Goal: Task Accomplishment & Management: Complete application form

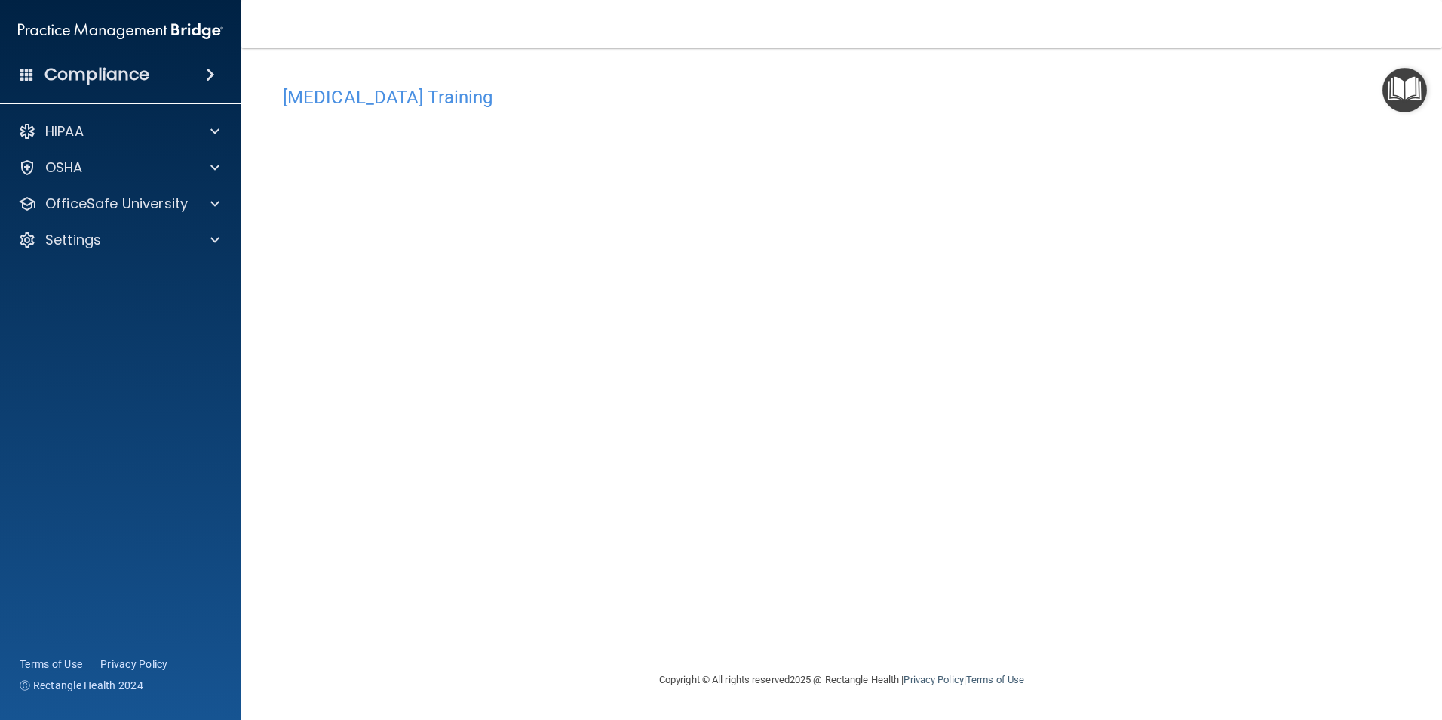
click at [1075, 178] on div "[MEDICAL_DATA] Training This course doesn’t expire until [DATE]. Are you sure y…" at bounding box center [842, 374] width 1141 height 592
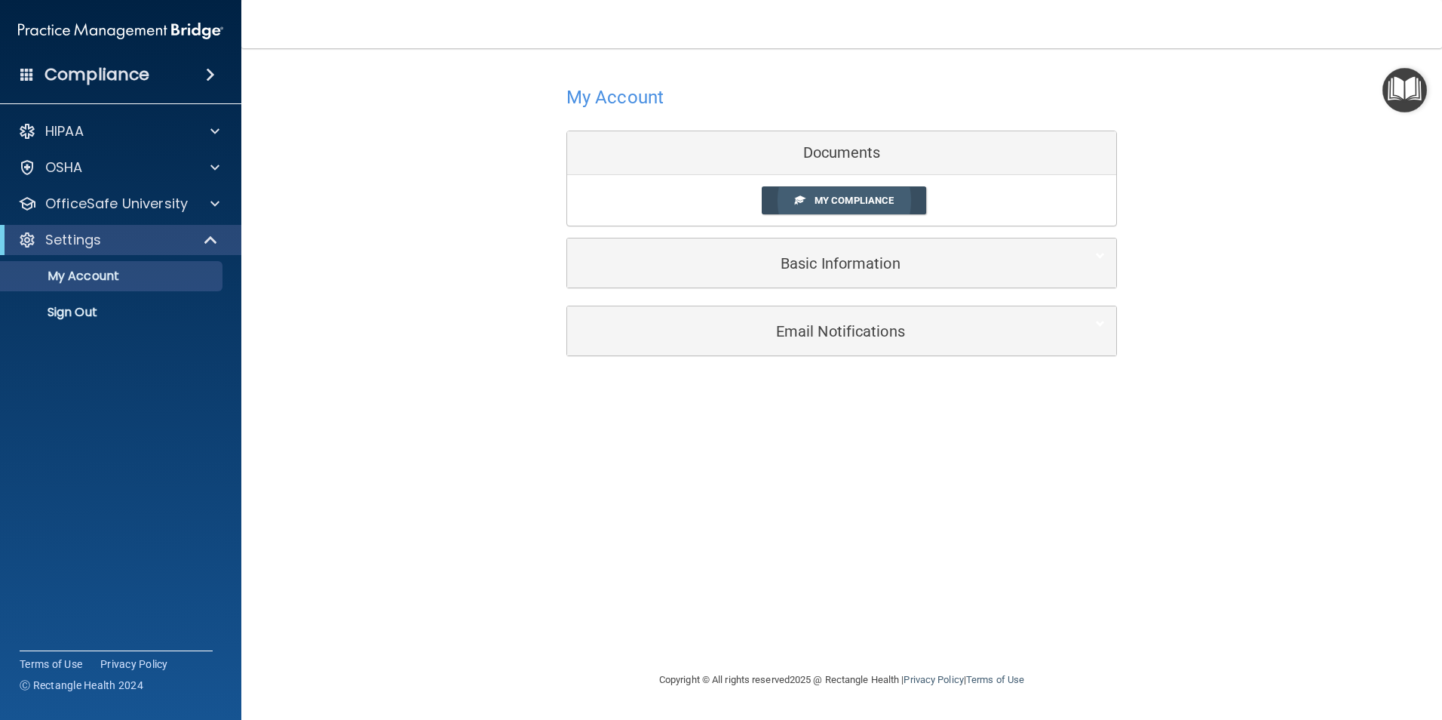
click at [835, 200] on span "My Compliance" at bounding box center [854, 200] width 79 height 11
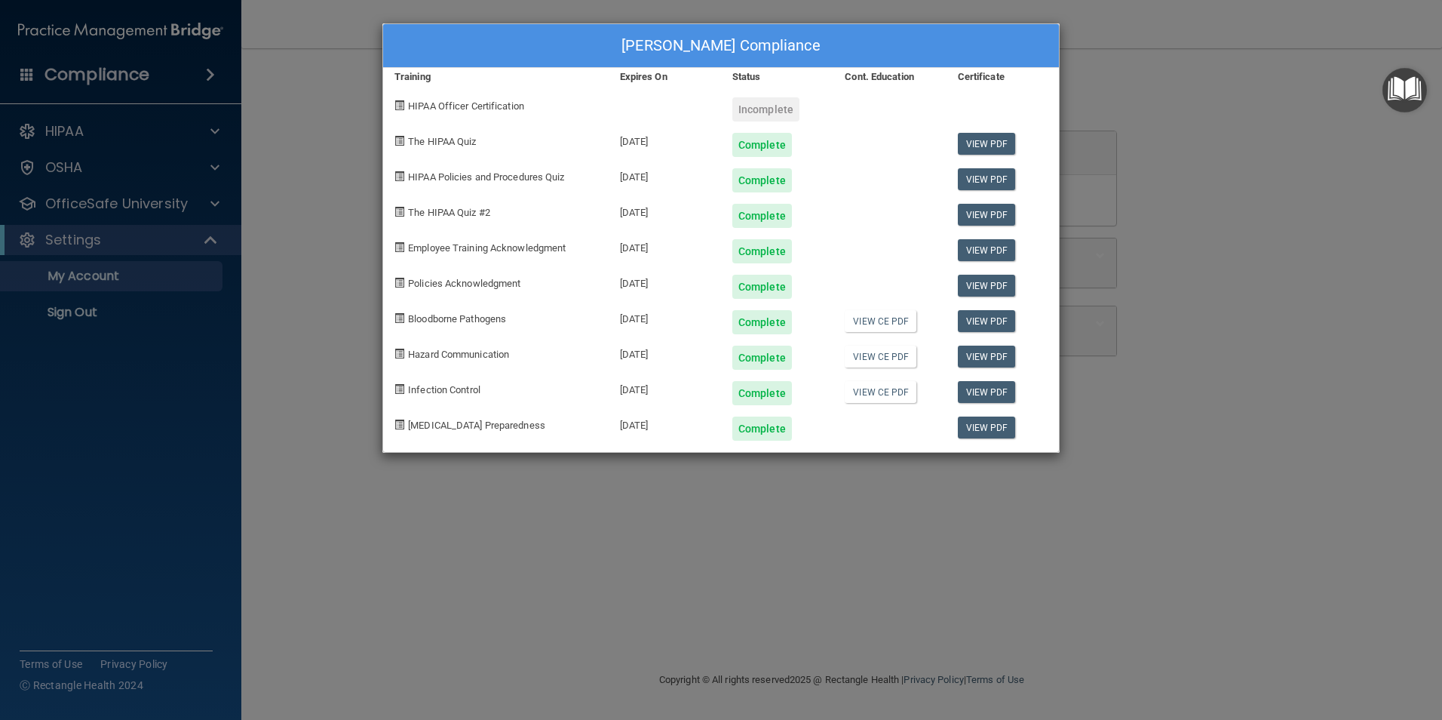
click at [863, 424] on div at bounding box center [890, 422] width 112 height 35
click at [878, 465] on div "Leisa DeCoster's Compliance Training Expires On Status Cont. Education Certific…" at bounding box center [721, 360] width 1442 height 720
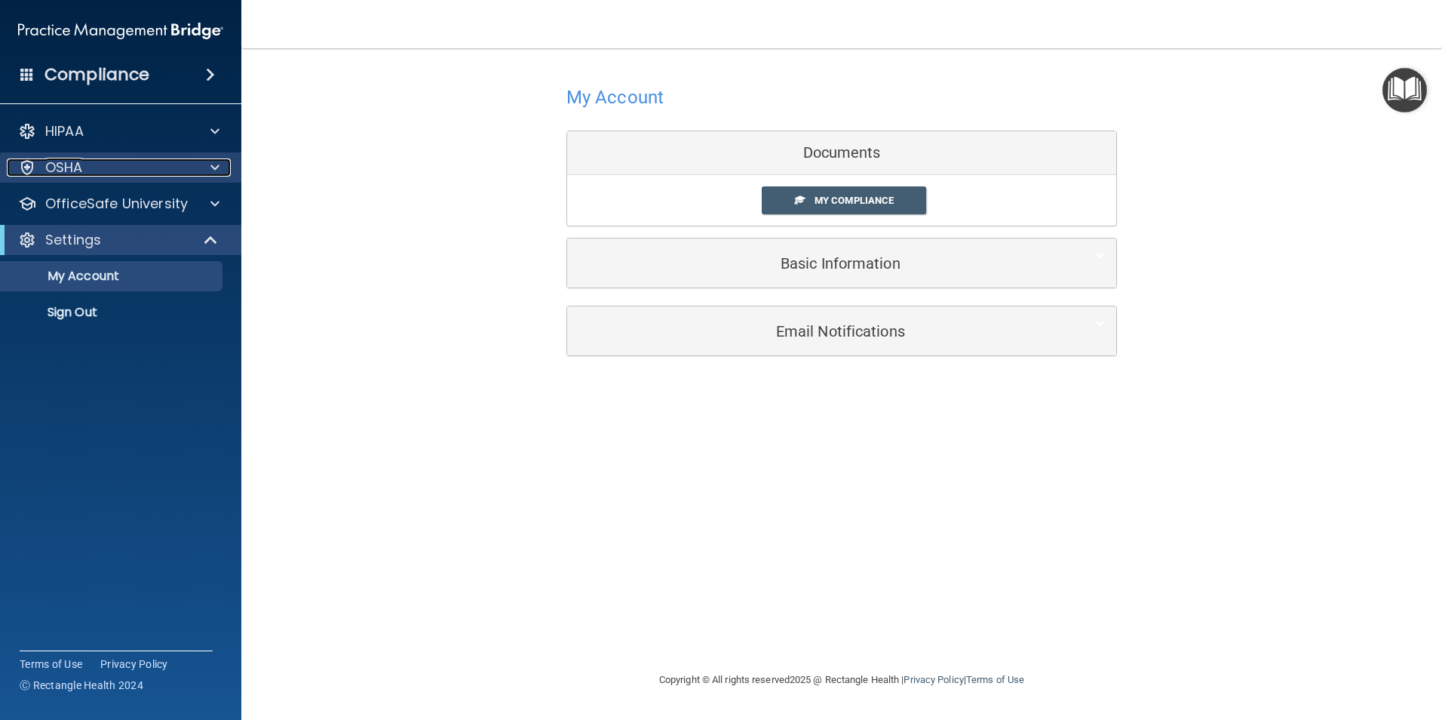
click at [214, 169] on span at bounding box center [214, 167] width 9 height 18
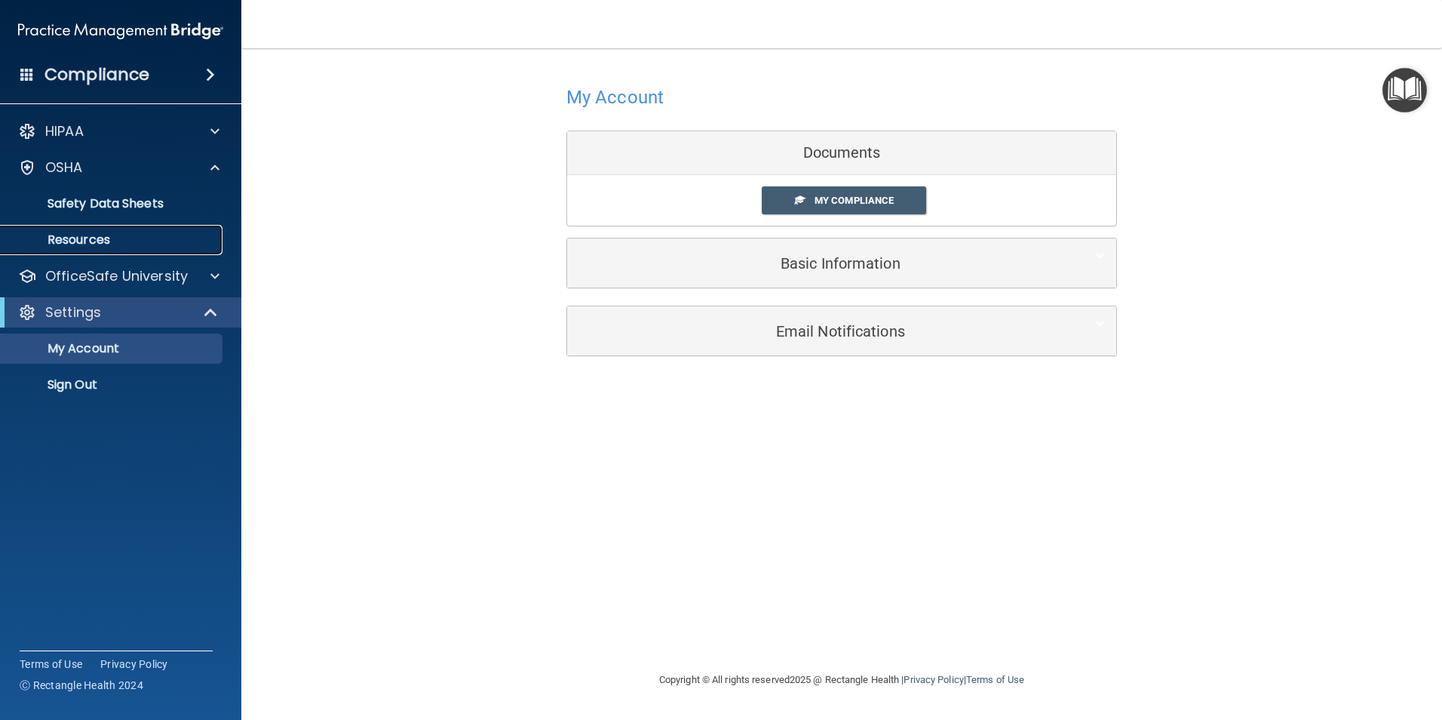
click at [94, 238] on p "Resources" at bounding box center [113, 239] width 206 height 15
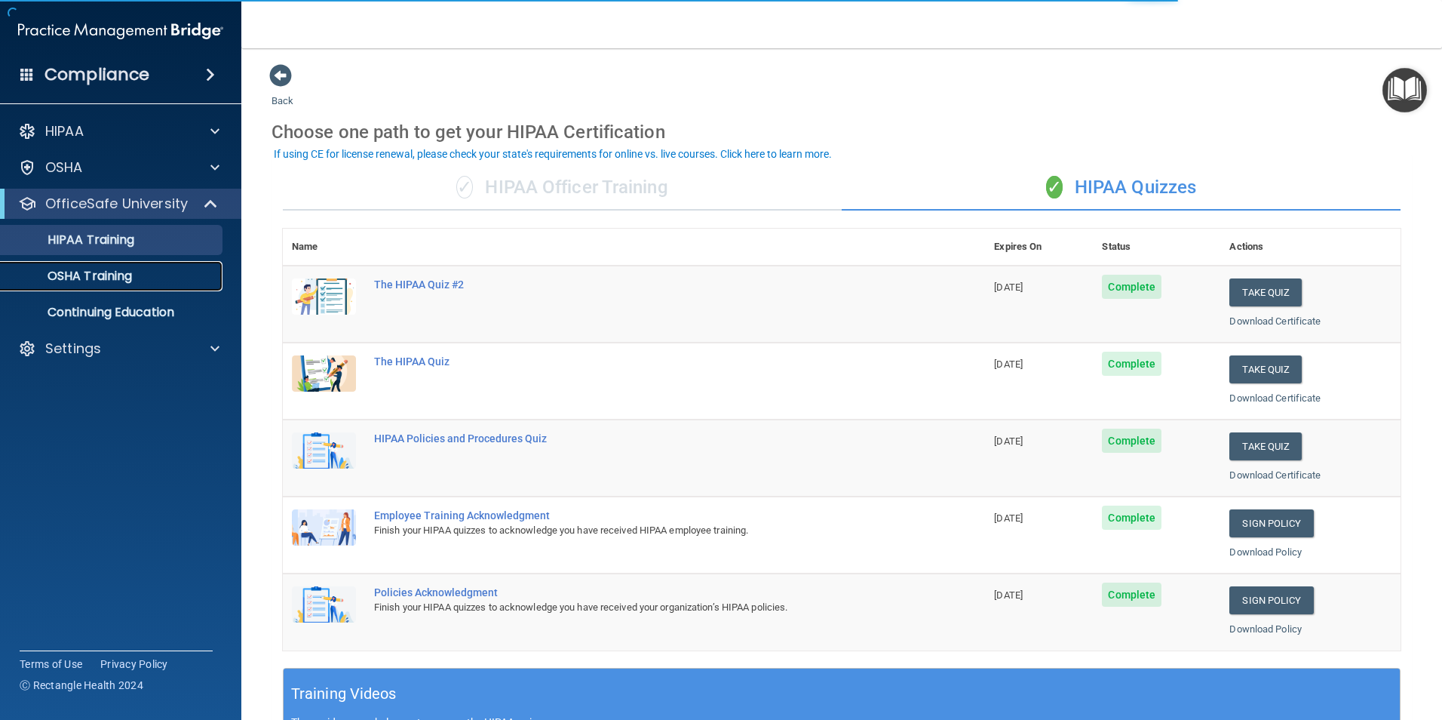
click at [128, 279] on p "OSHA Training" at bounding box center [71, 276] width 122 height 15
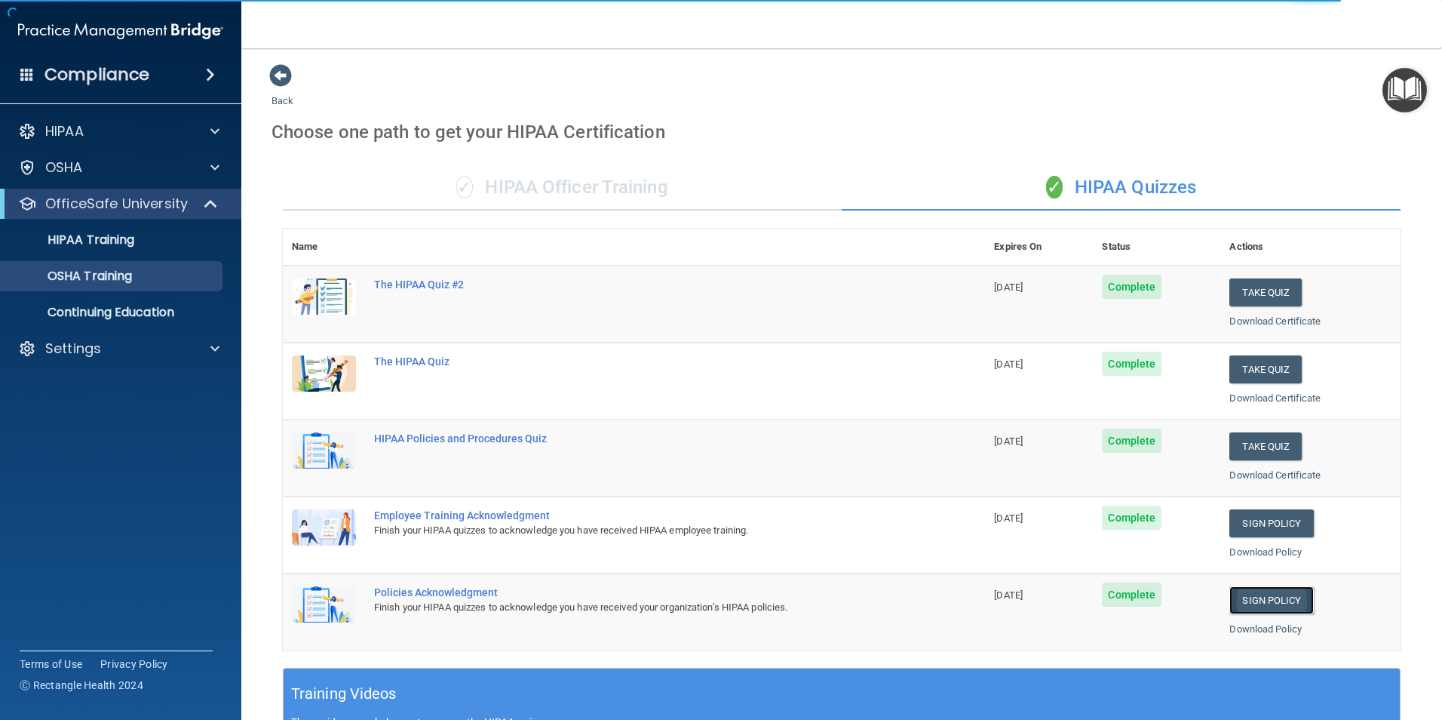
click at [1267, 604] on link "Sign Policy" at bounding box center [1272, 600] width 84 height 28
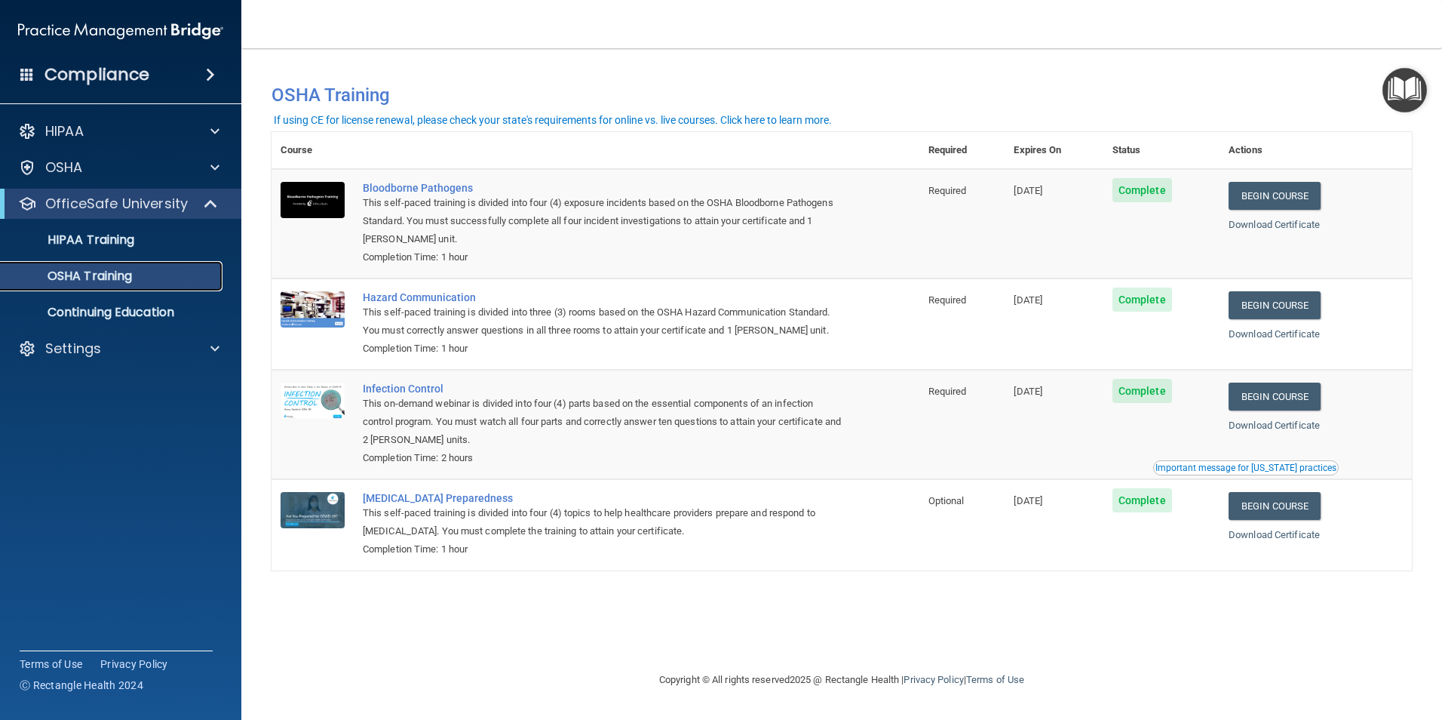
click at [109, 277] on p "OSHA Training" at bounding box center [71, 276] width 122 height 15
click at [106, 240] on p "HIPAA Training" at bounding box center [72, 239] width 124 height 15
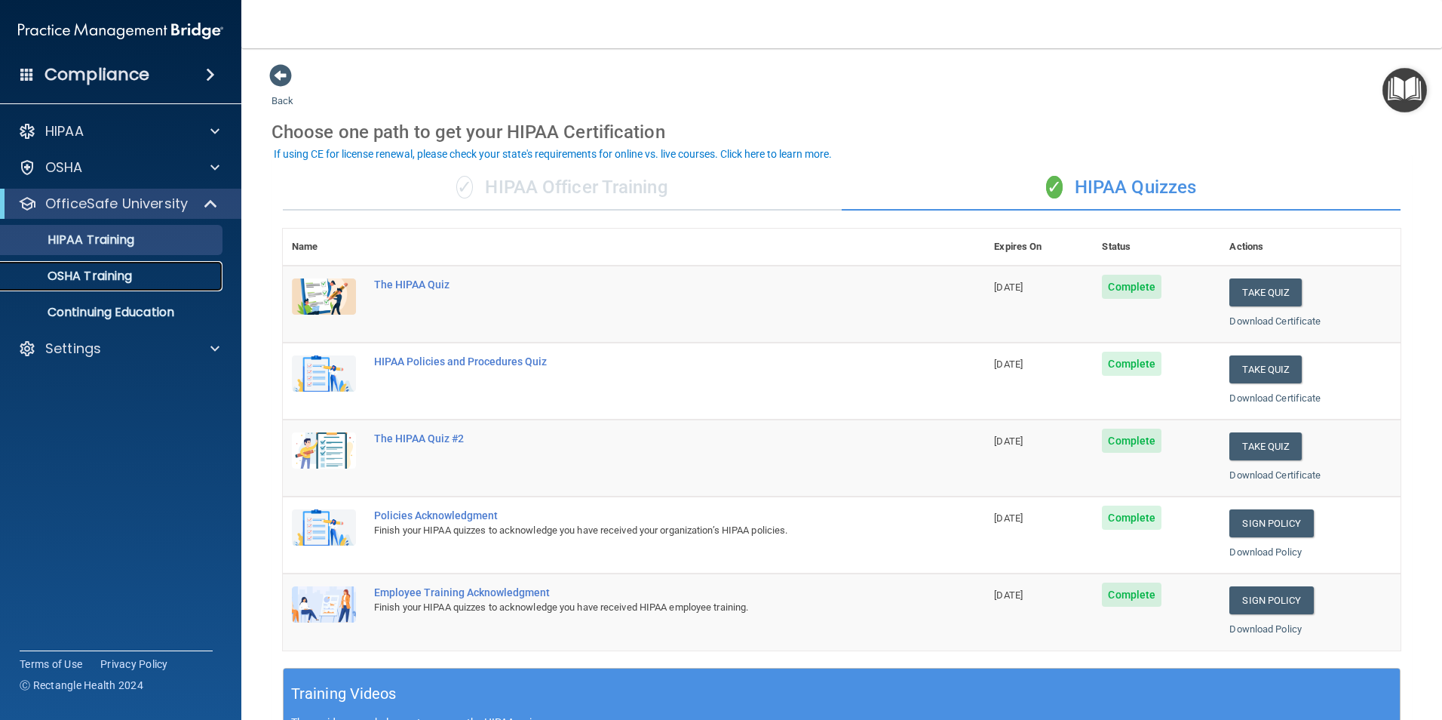
click at [119, 275] on p "OSHA Training" at bounding box center [71, 276] width 122 height 15
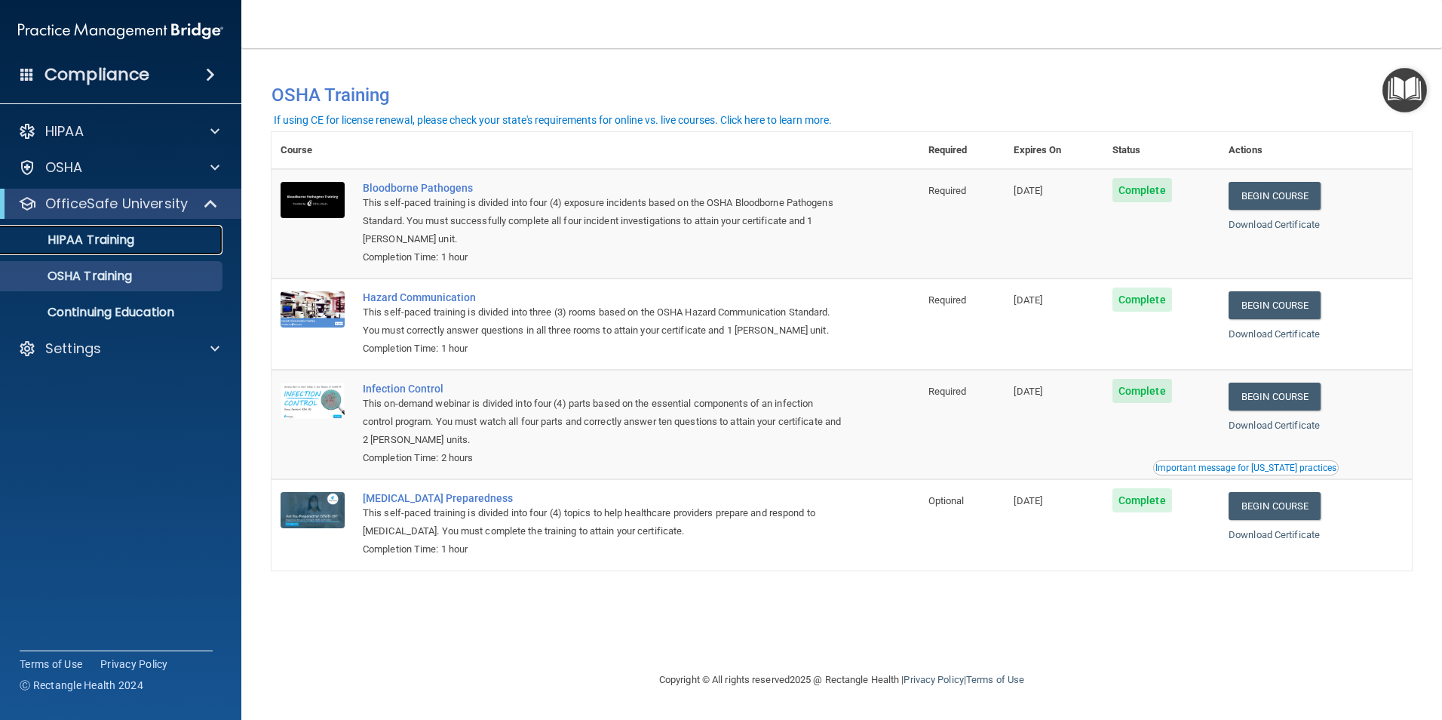
click at [93, 237] on p "HIPAA Training" at bounding box center [72, 239] width 124 height 15
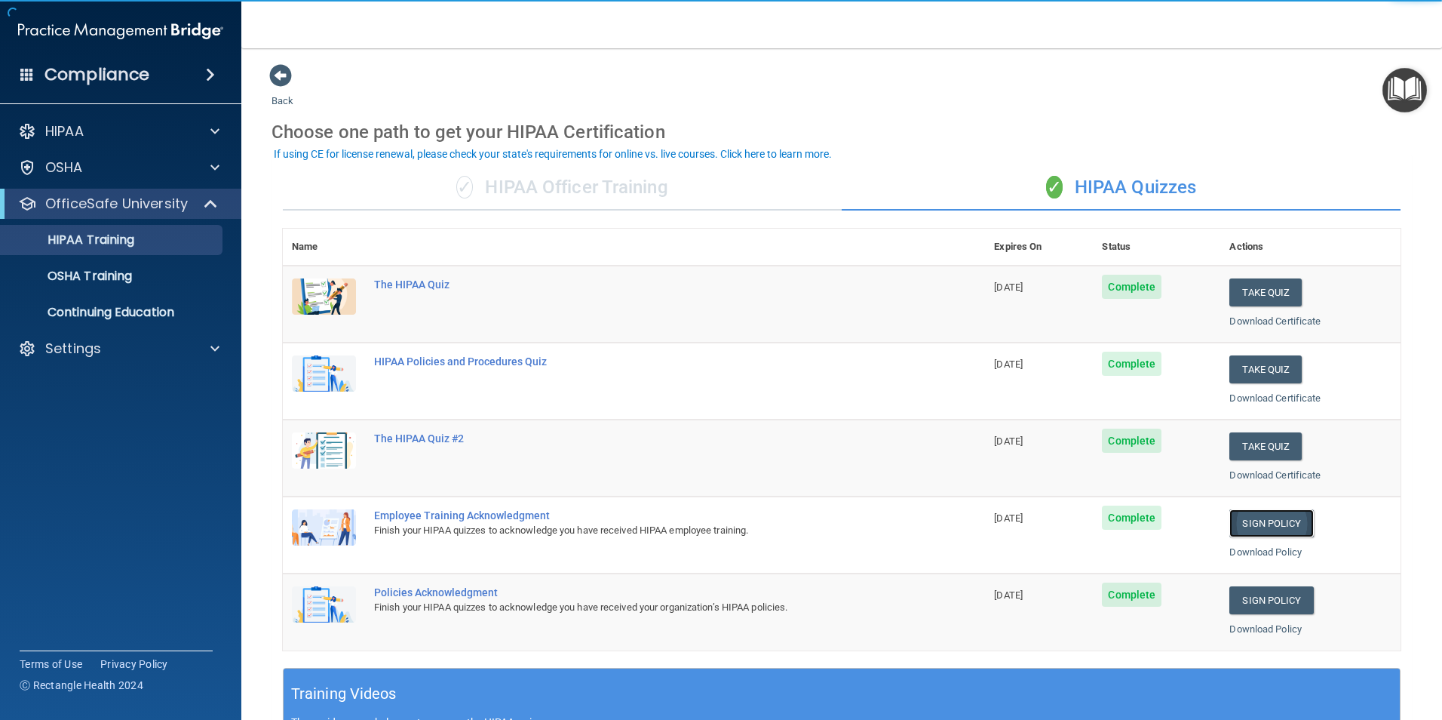
click at [1264, 523] on link "Sign Policy" at bounding box center [1272, 523] width 84 height 28
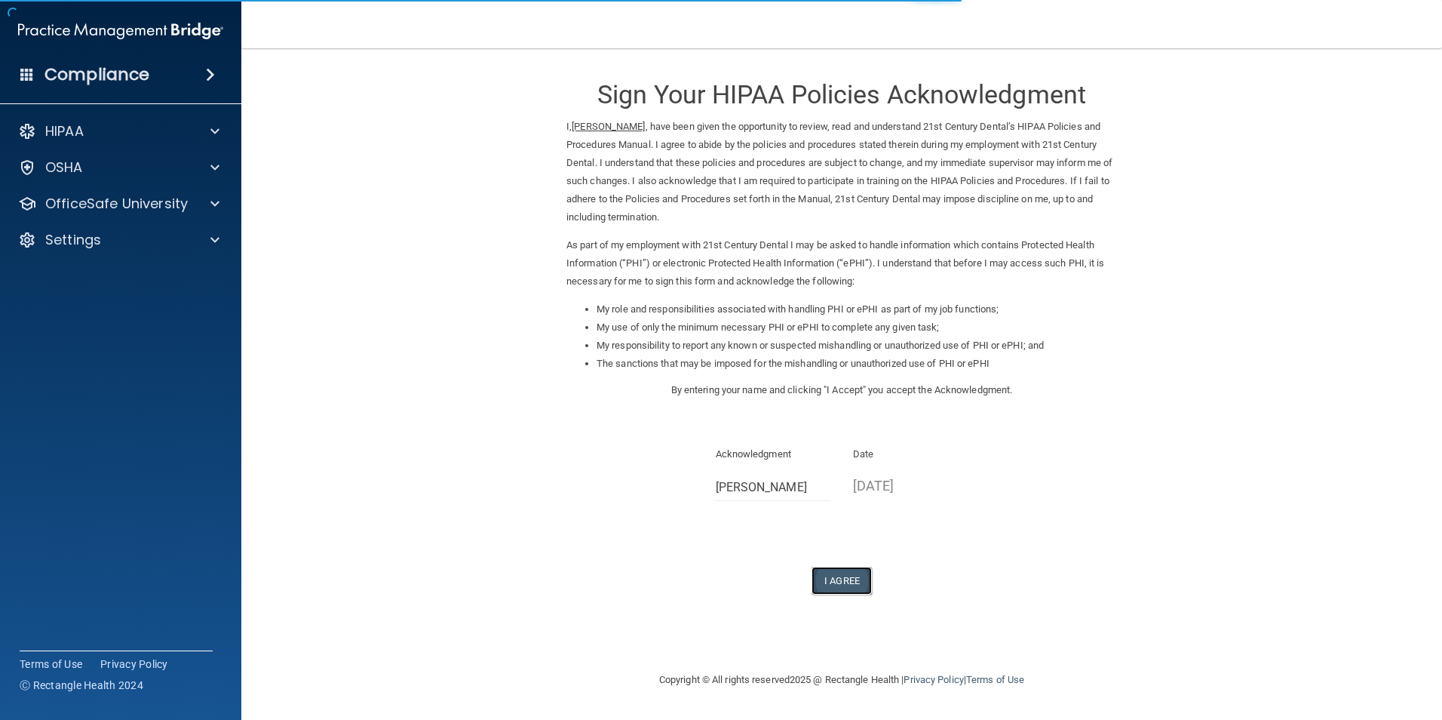
click at [837, 587] on button "I Agree" at bounding box center [842, 581] width 60 height 28
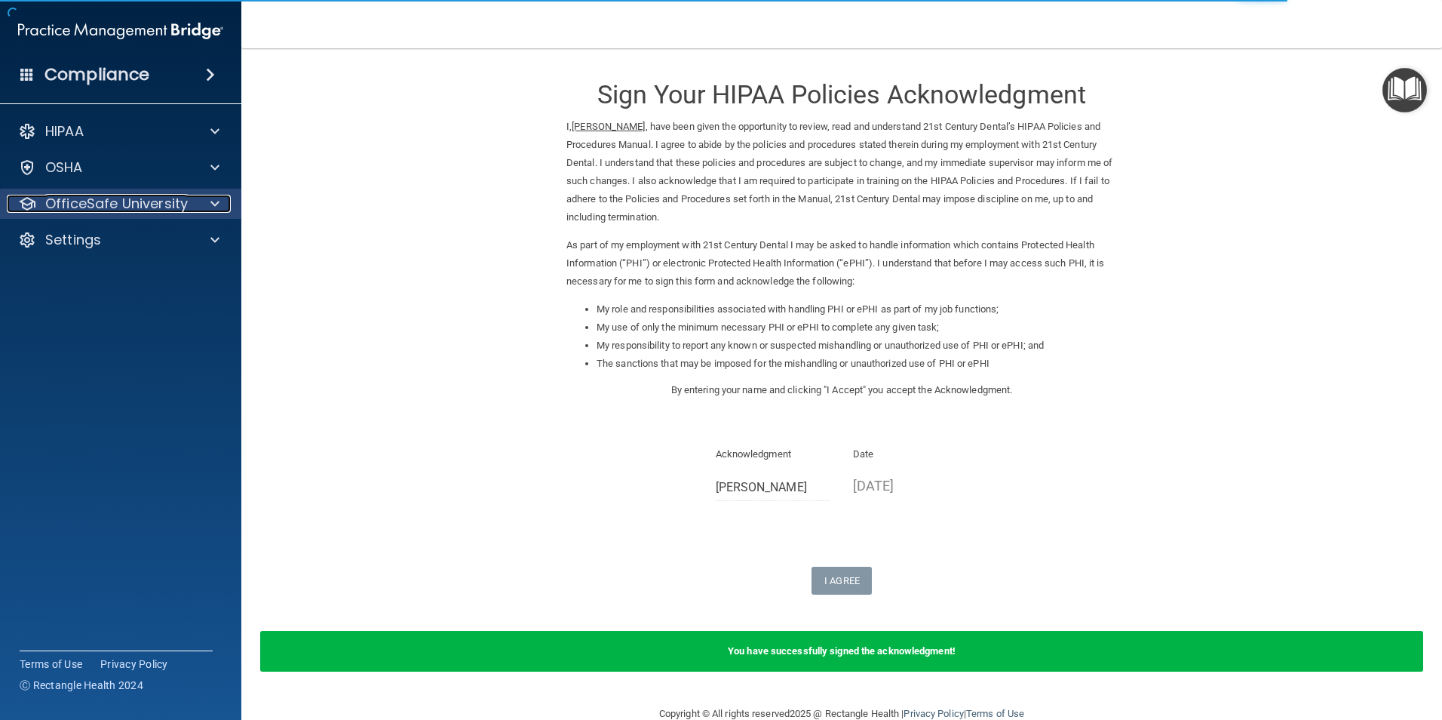
click at [212, 203] on span at bounding box center [214, 204] width 9 height 18
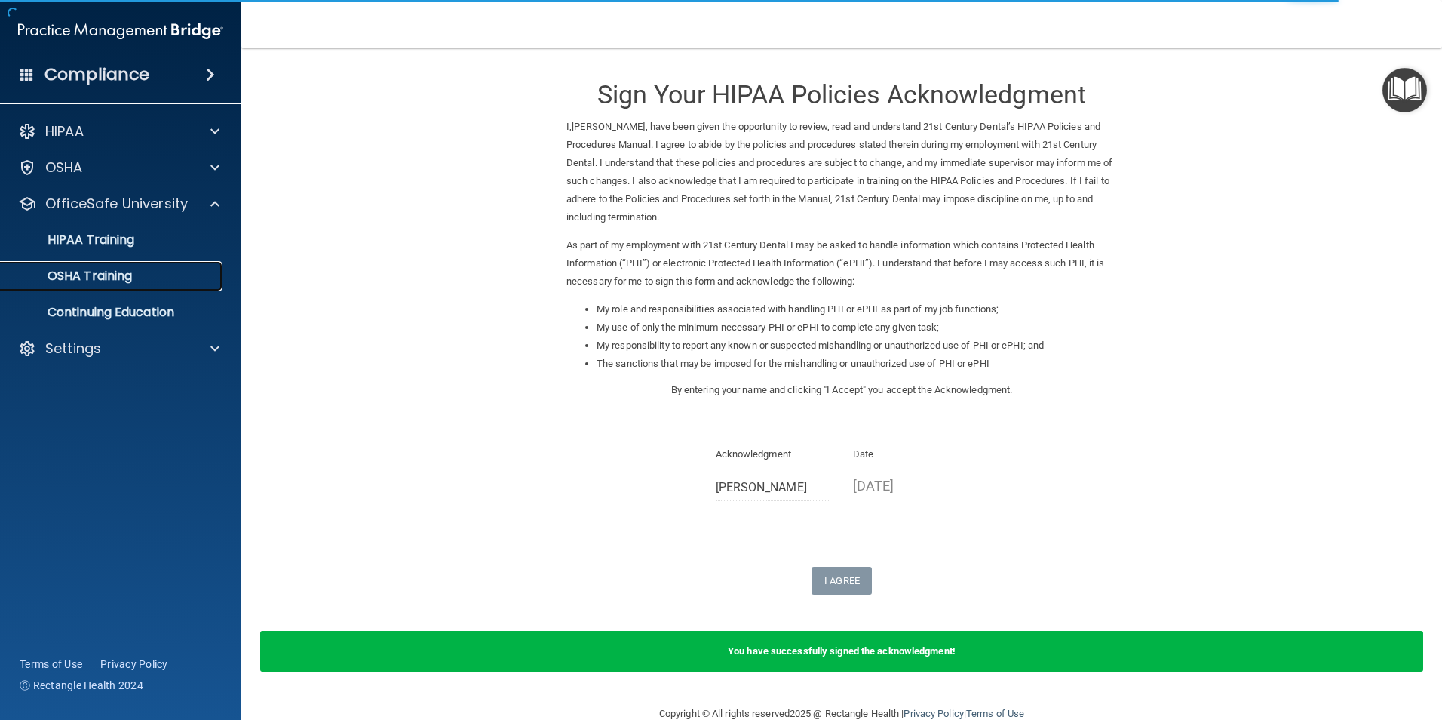
click at [123, 274] on p "OSHA Training" at bounding box center [71, 276] width 122 height 15
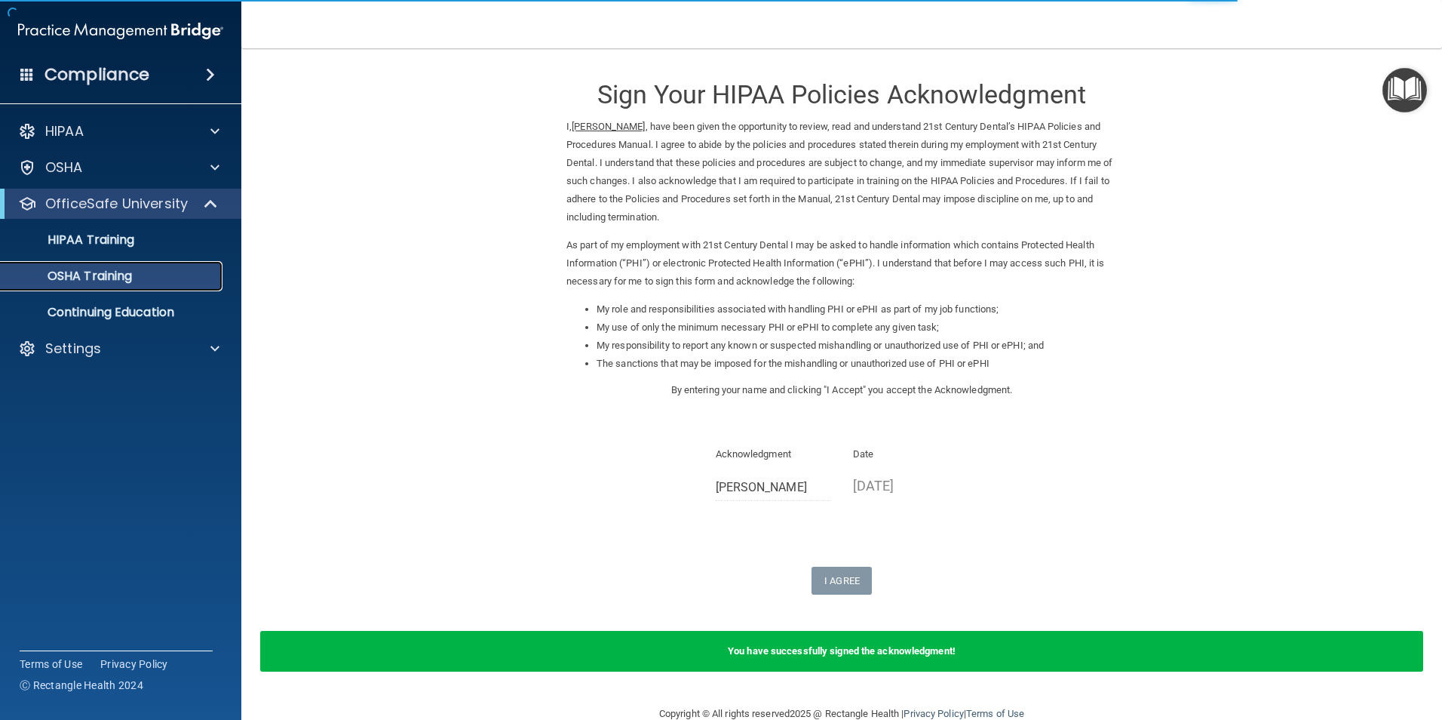
click at [88, 279] on p "OSHA Training" at bounding box center [71, 276] width 122 height 15
click at [829, 595] on form "Sign Your HIPAA Policies Acknowledgment I, Leisa DeCoster , have been given the…" at bounding box center [842, 376] width 1141 height 626
click at [145, 312] on p "Continuing Education" at bounding box center [113, 312] width 206 height 15
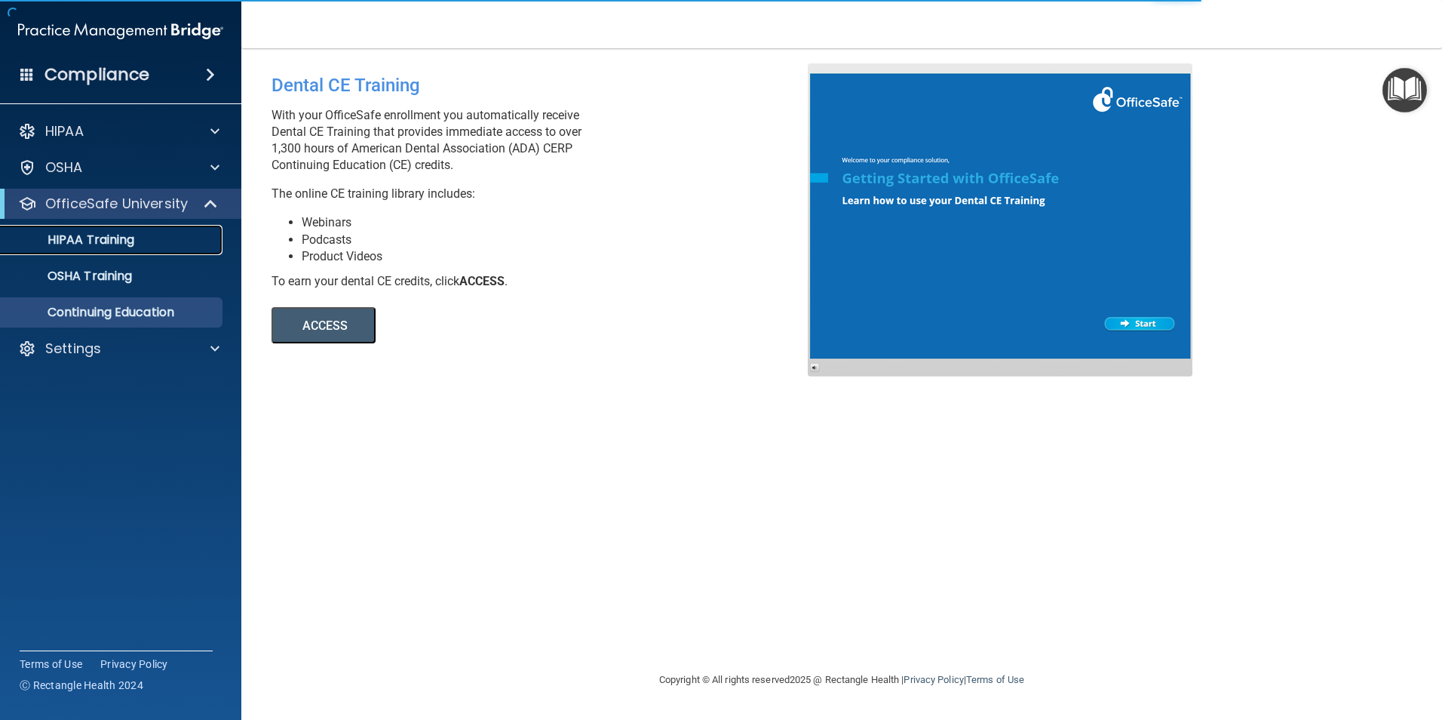
click at [125, 235] on p "HIPAA Training" at bounding box center [72, 239] width 124 height 15
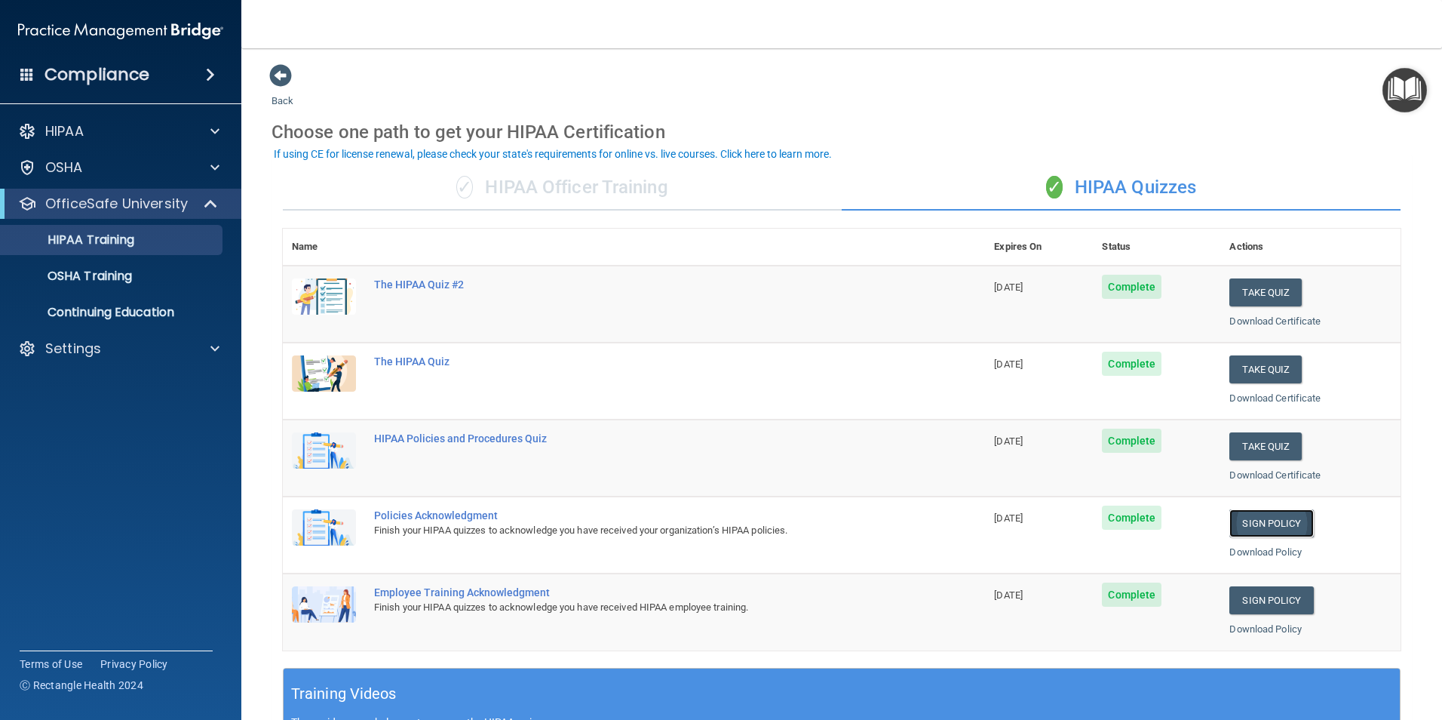
click at [1249, 528] on link "Sign Policy" at bounding box center [1272, 523] width 84 height 28
click at [1264, 603] on link "Sign Policy" at bounding box center [1272, 600] width 84 height 28
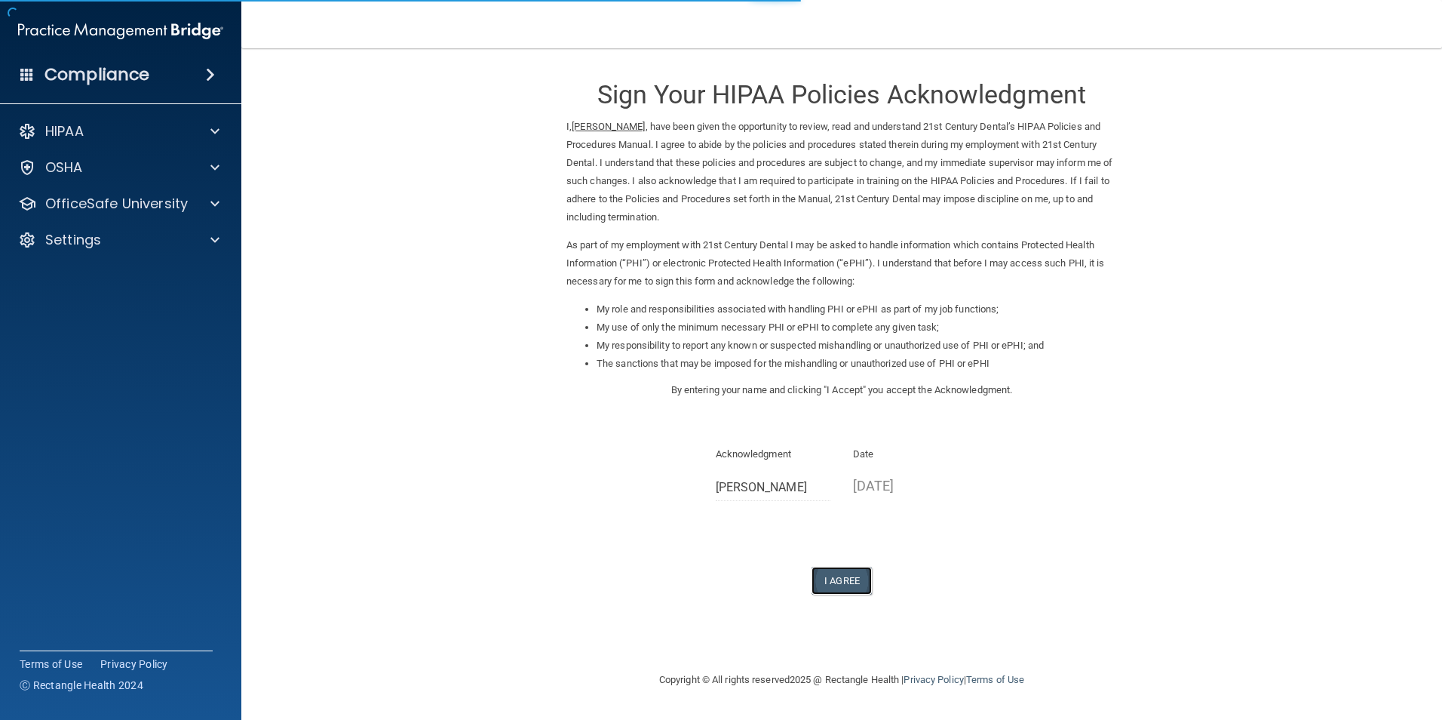
click at [834, 581] on button "I Agree" at bounding box center [842, 581] width 60 height 28
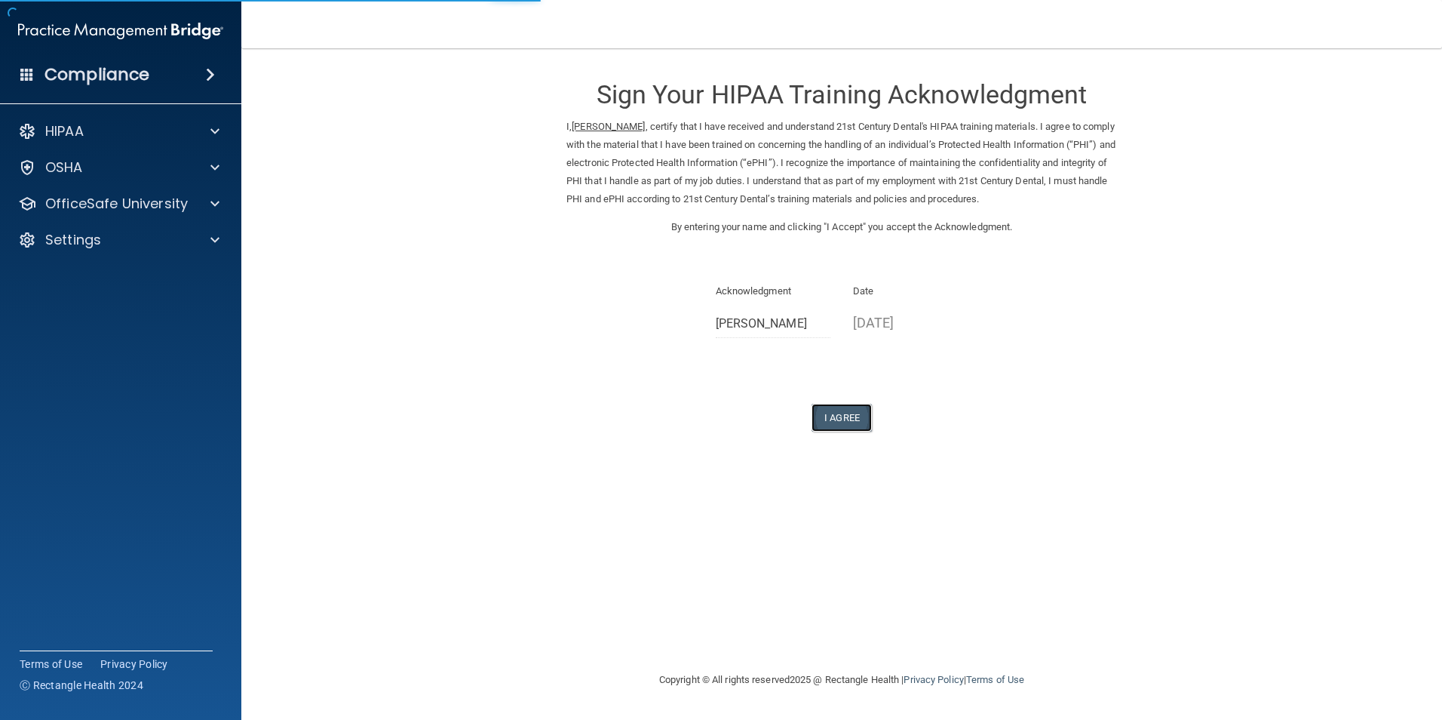
click at [849, 413] on button "I Agree" at bounding box center [842, 418] width 60 height 28
click at [853, 419] on button "I Agree" at bounding box center [842, 418] width 60 height 28
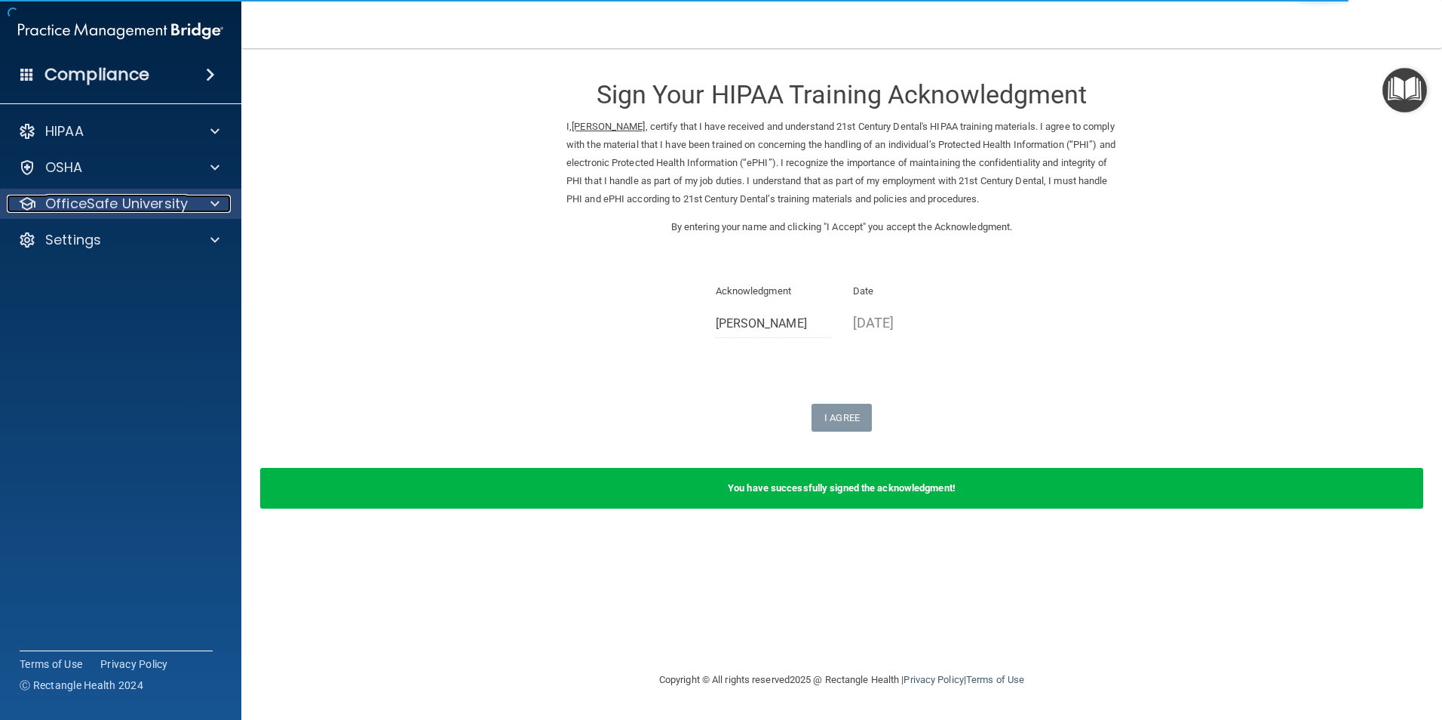
click at [171, 200] on p "OfficeSafe University" at bounding box center [116, 204] width 143 height 18
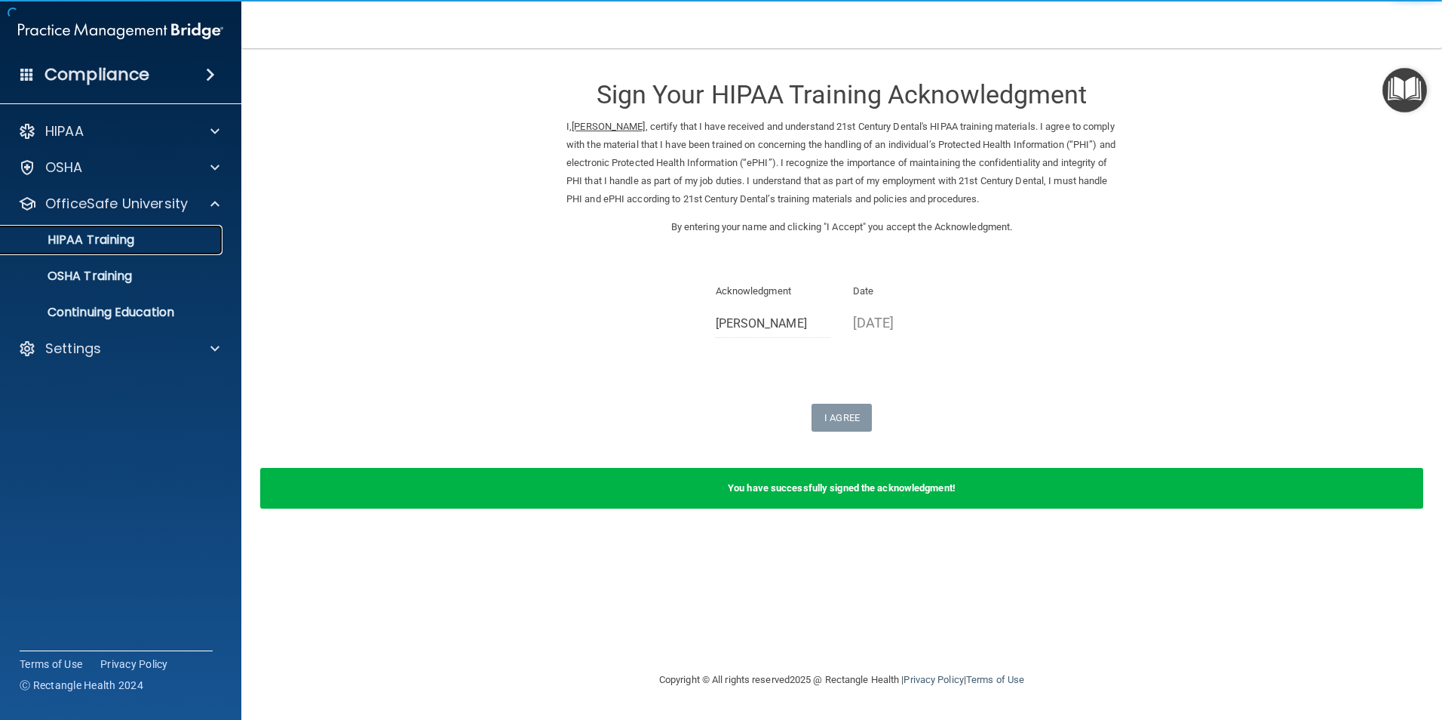
click at [116, 243] on p "HIPAA Training" at bounding box center [72, 239] width 124 height 15
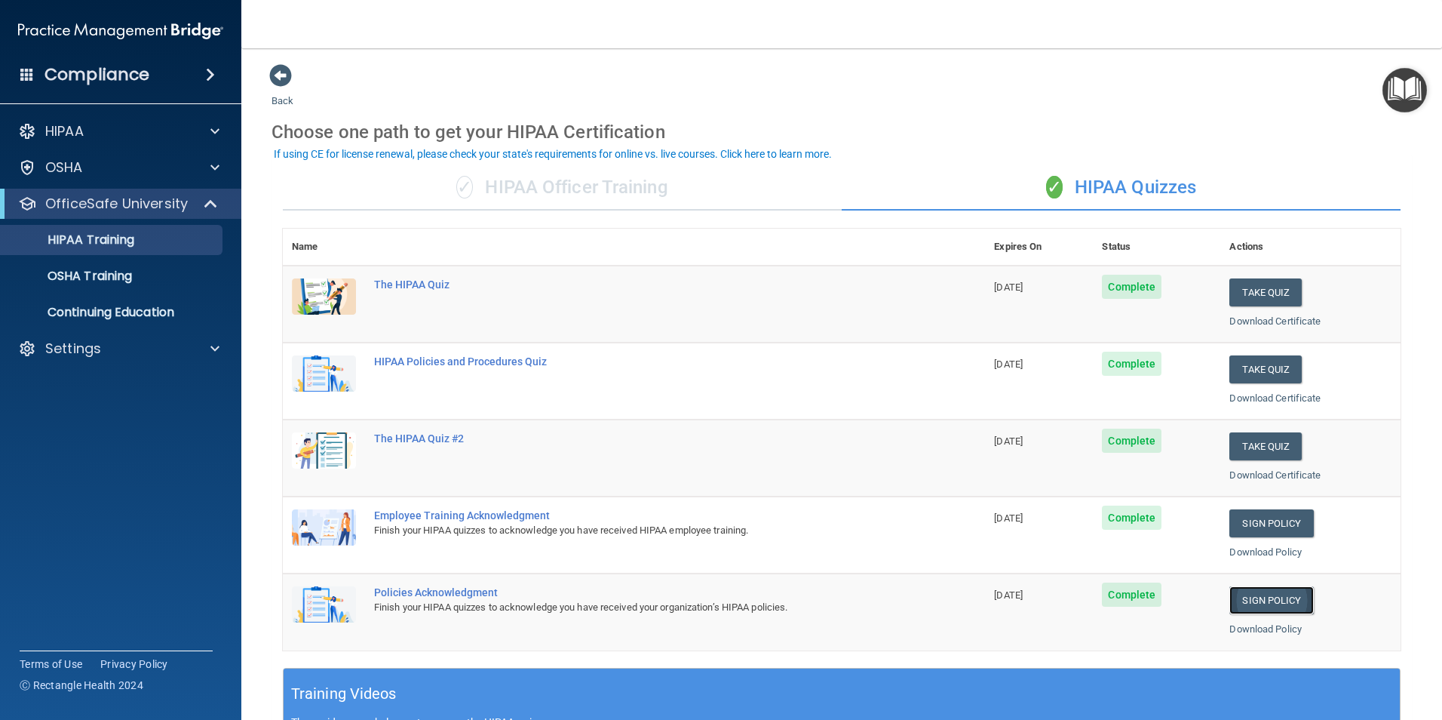
click at [1257, 603] on link "Sign Policy" at bounding box center [1272, 600] width 84 height 28
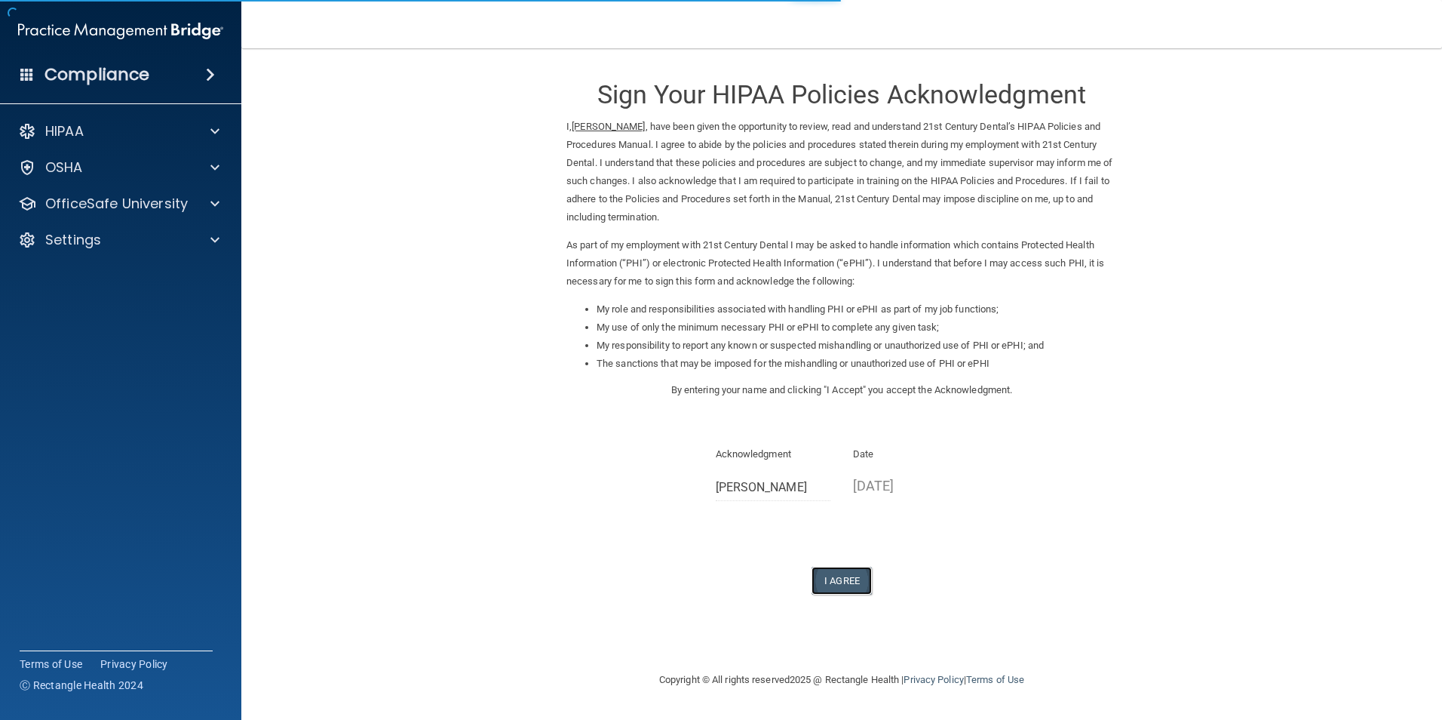
click at [838, 576] on button "I Agree" at bounding box center [842, 581] width 60 height 28
